Goal: Find contact information: Find contact information

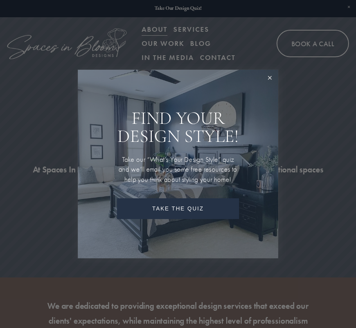
click at [270, 80] on link "Close" at bounding box center [270, 78] width 14 height 14
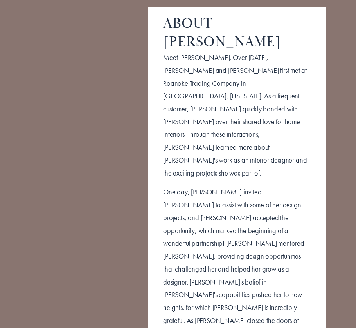
scroll to position [1652, 0]
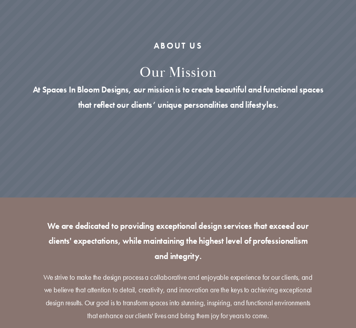
scroll to position [0, 0]
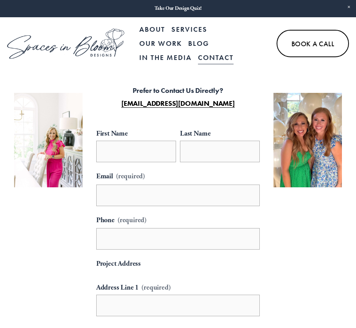
drag, startPoint x: 251, startPoint y: 99, endPoint x: 5, endPoint y: 153, distance: 251.4
click at [114, 103] on div "**********" at bounding box center [178, 304] width 356 height 468
copy strong "[EMAIL_ADDRESS][DOMAIN_NAME]"
